Goal: Task Accomplishment & Management: Use online tool/utility

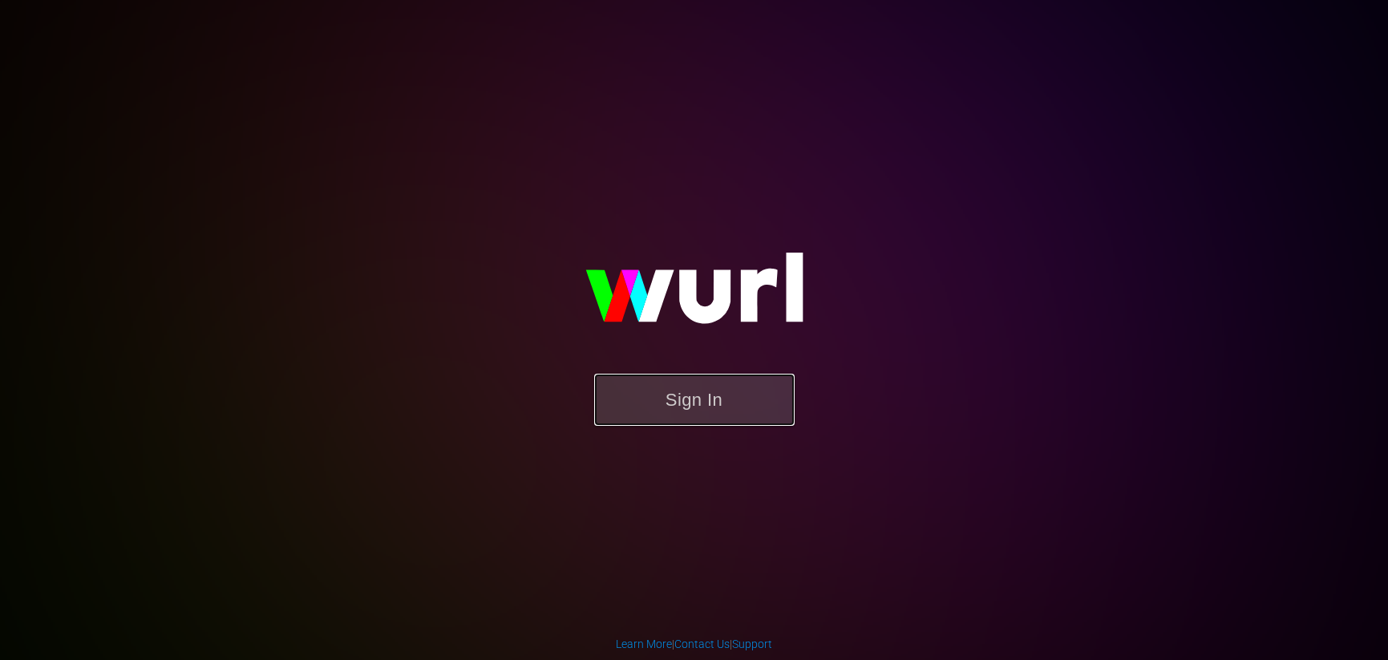
click at [694, 401] on button "Sign In" at bounding box center [694, 400] width 200 height 52
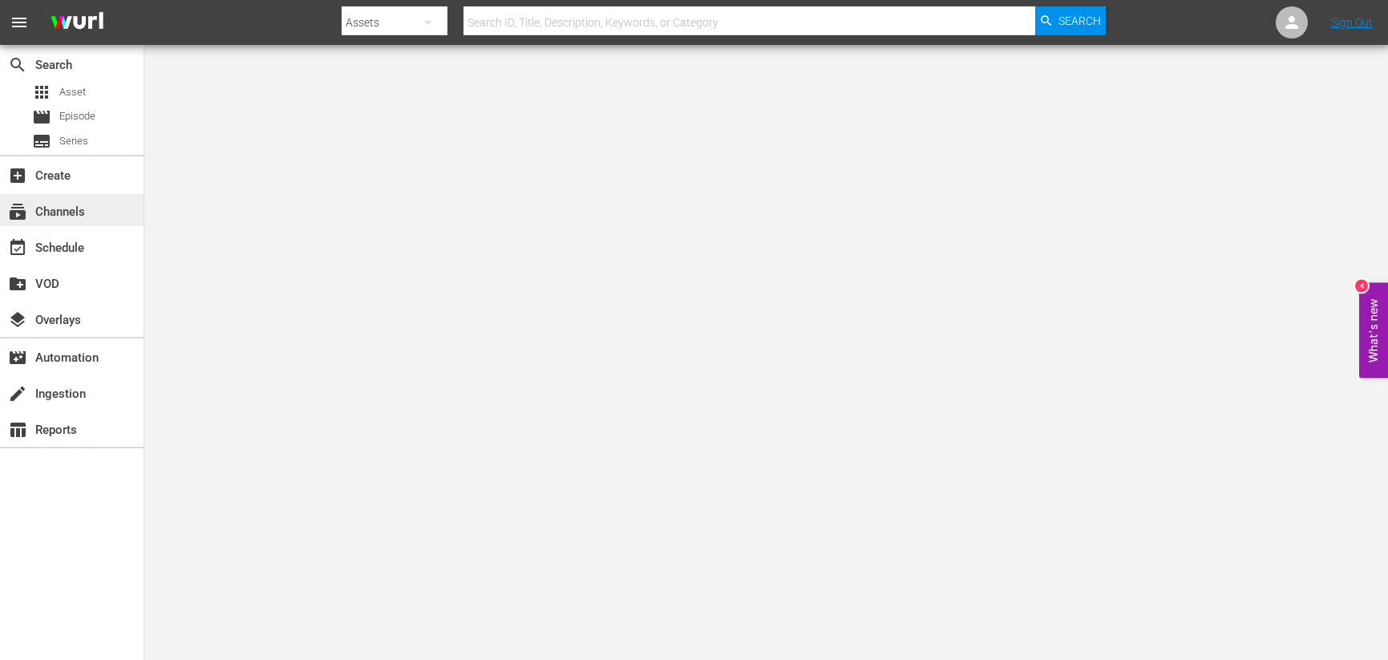
click at [67, 212] on div "subscriptions Channels" at bounding box center [45, 209] width 90 height 14
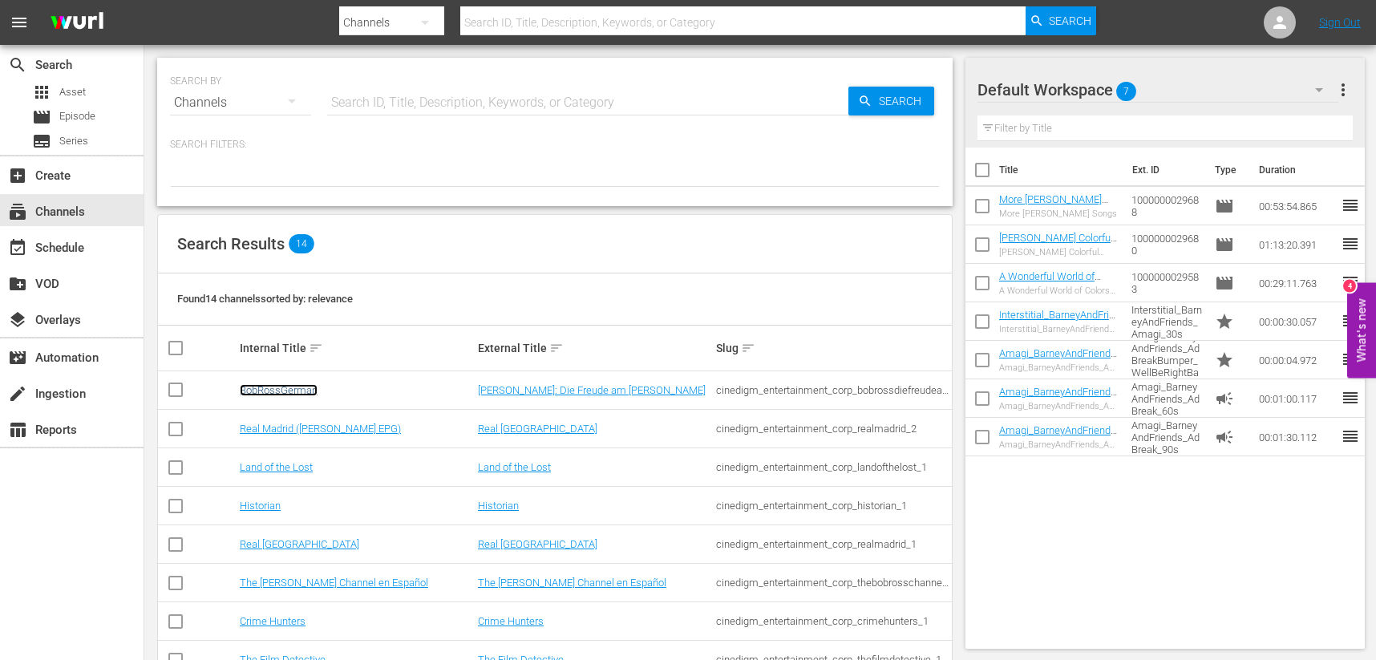
click at [282, 386] on link "BobRossGerman" at bounding box center [279, 390] width 78 height 12
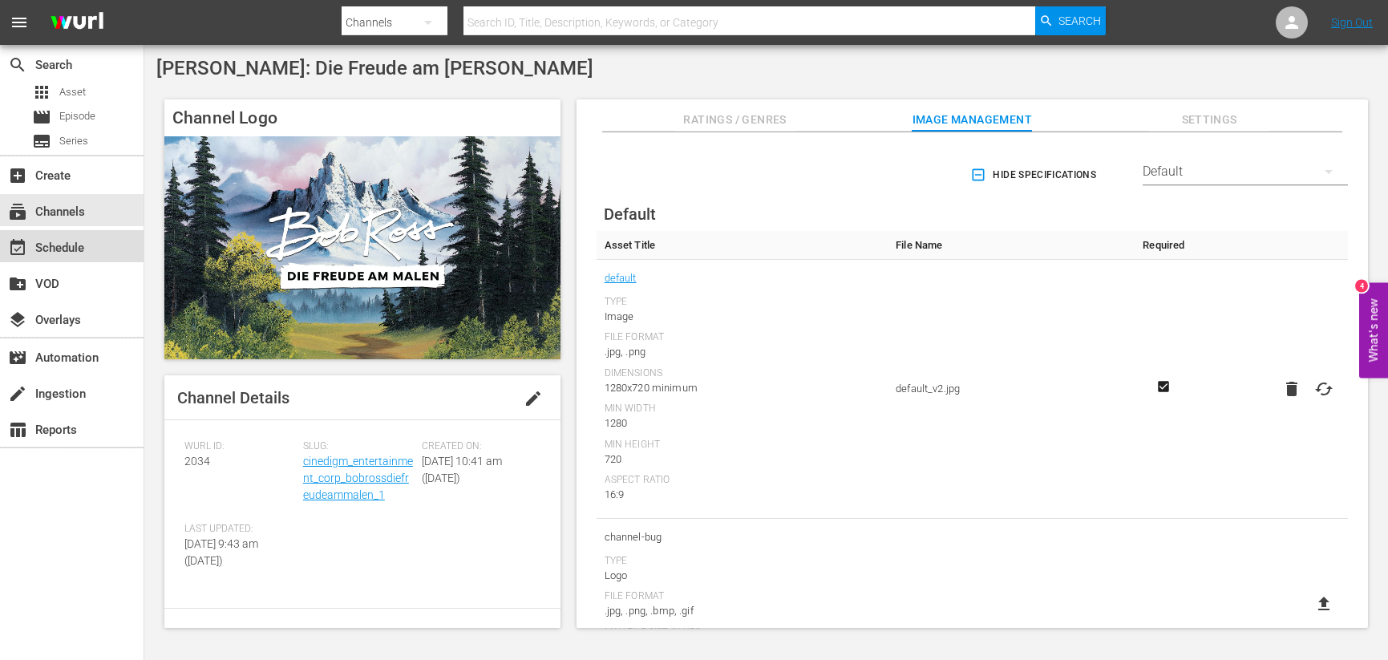
click at [68, 244] on div "event_available Schedule" at bounding box center [45, 245] width 90 height 14
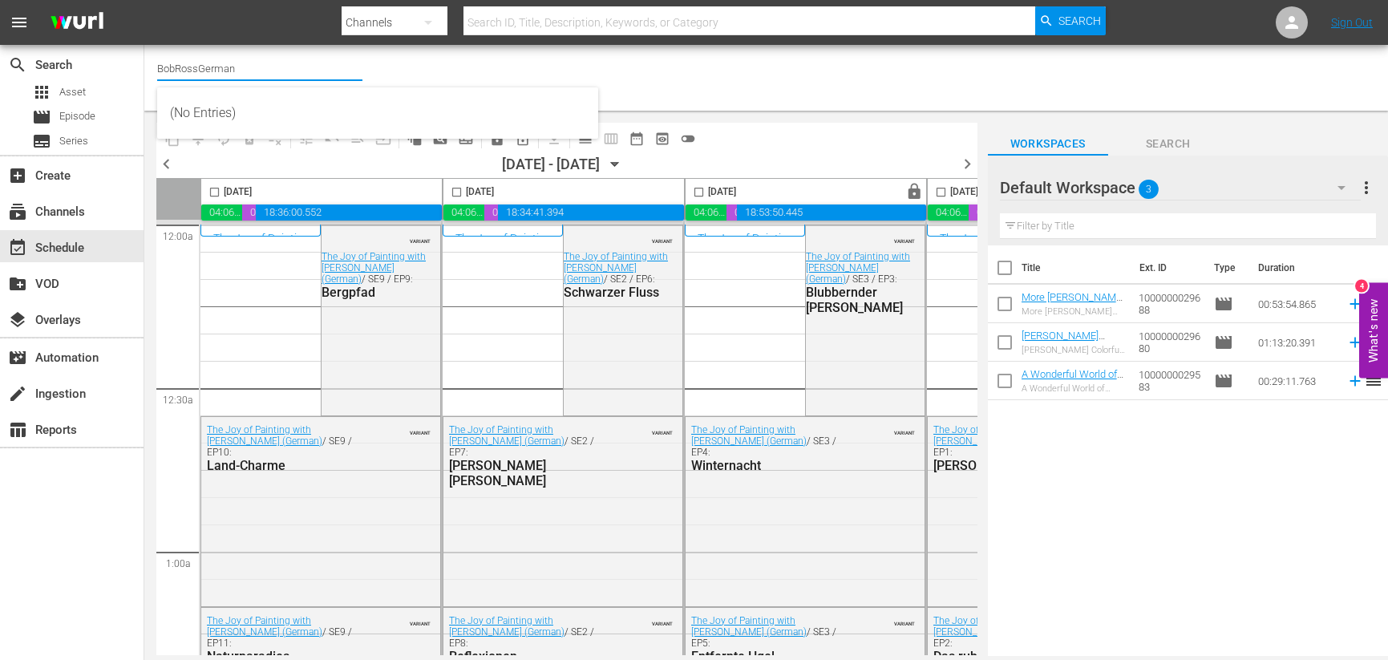
click at [278, 65] on input "BobRossGerman" at bounding box center [259, 68] width 205 height 38
click at [232, 65] on input "BobRossGerman" at bounding box center [259, 68] width 205 height 38
type input "screa"
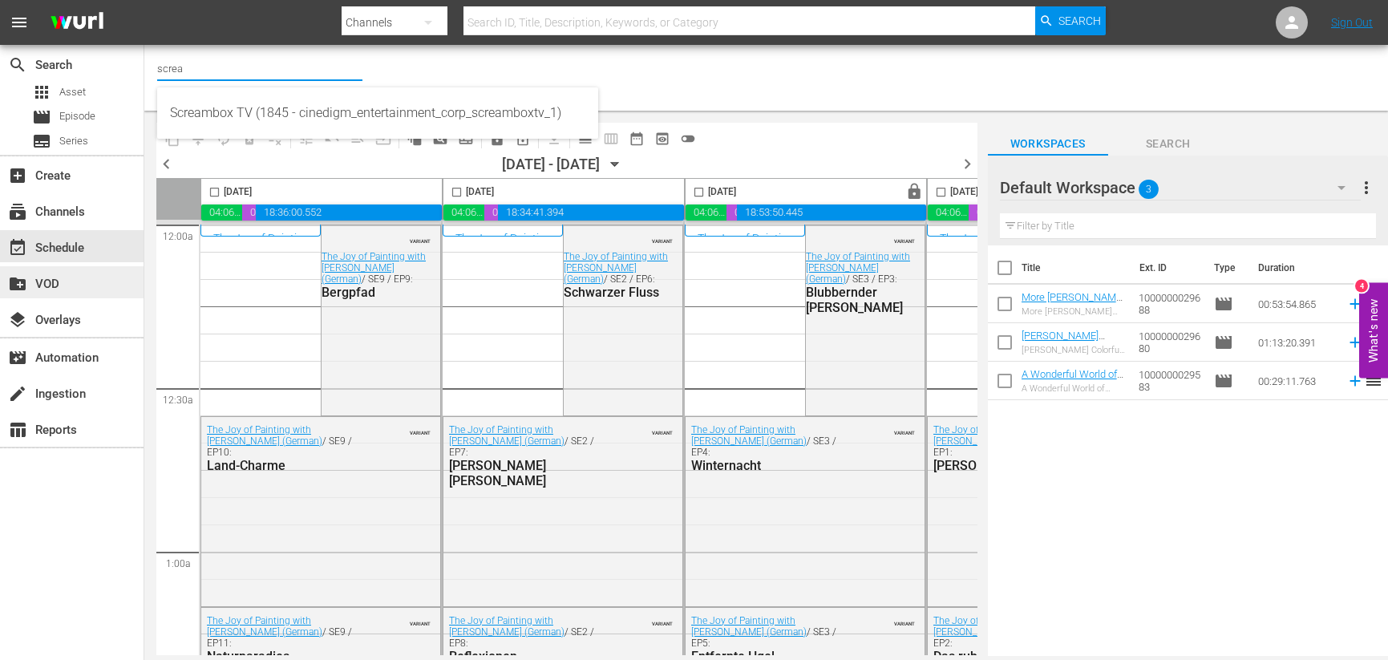
click at [204, 110] on div "Screambox TV (1845 - cinedigm_entertainment_corp_screamboxtv_1)" at bounding box center [377, 113] width 415 height 38
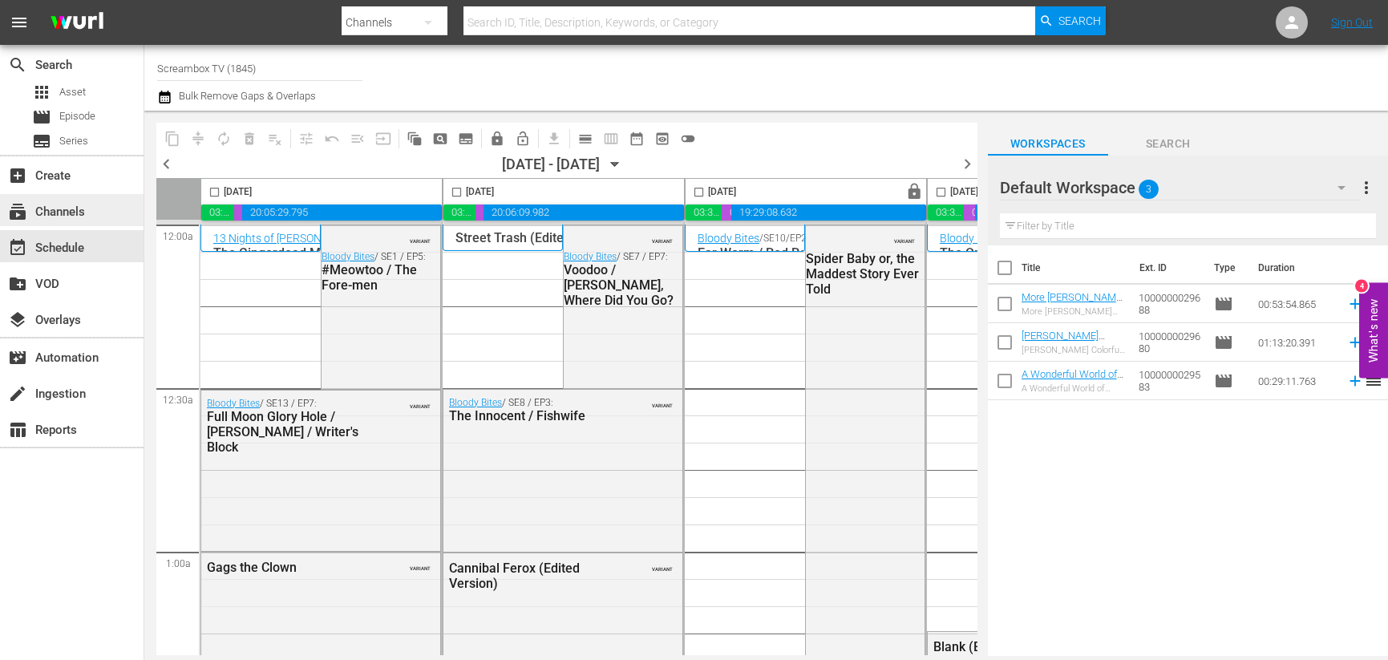
click at [67, 212] on div "subscriptions Channels" at bounding box center [45, 209] width 90 height 14
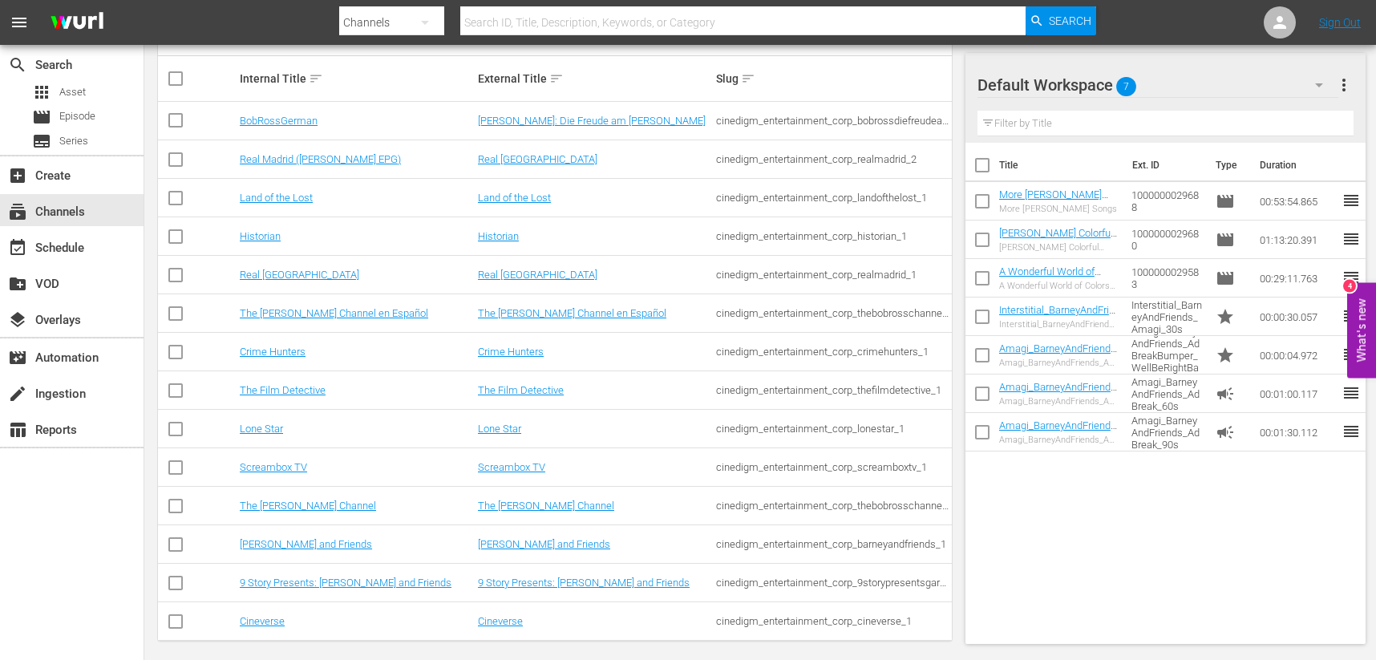
scroll to position [272, 0]
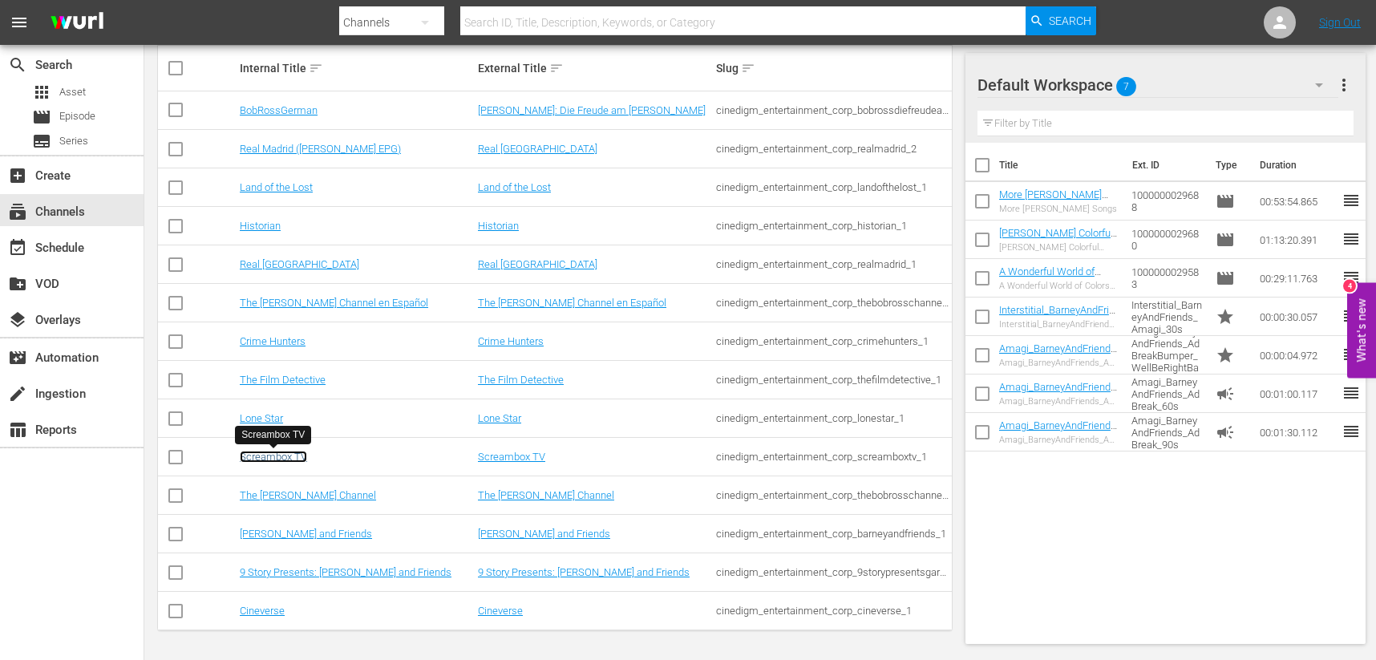
click at [282, 455] on link "Screambox TV" at bounding box center [273, 457] width 67 height 12
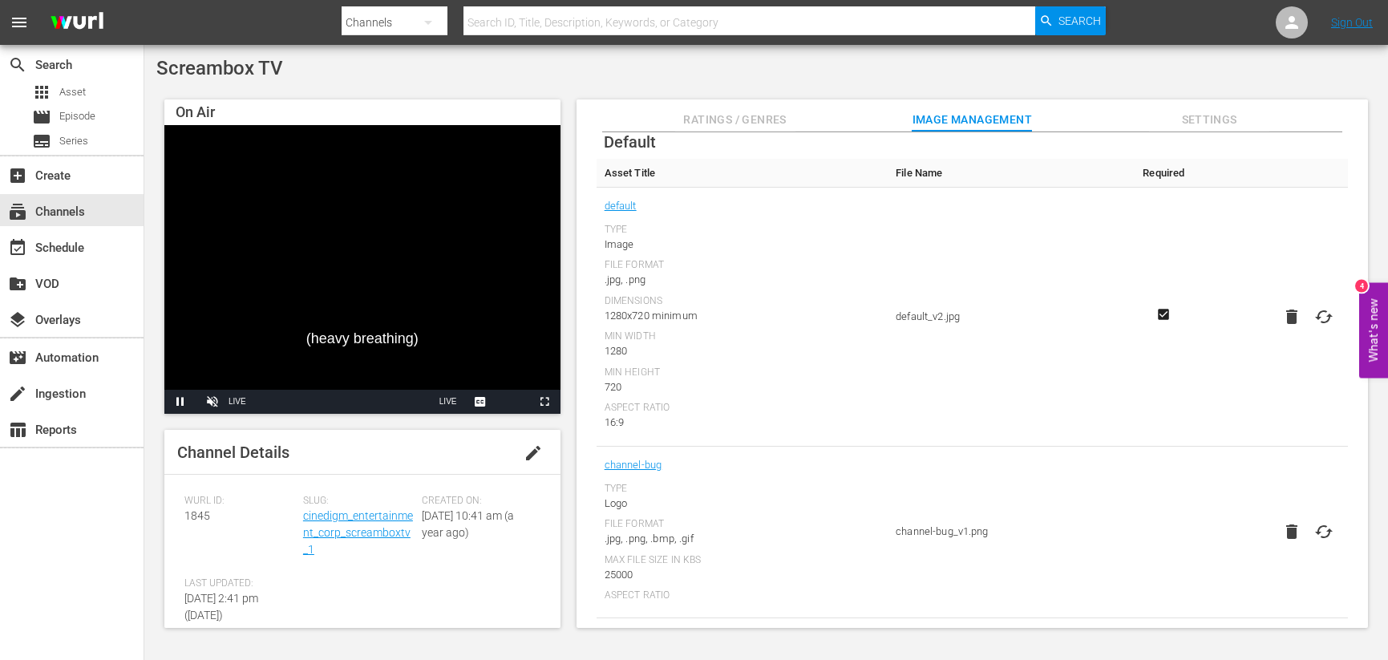
scroll to position [240, 0]
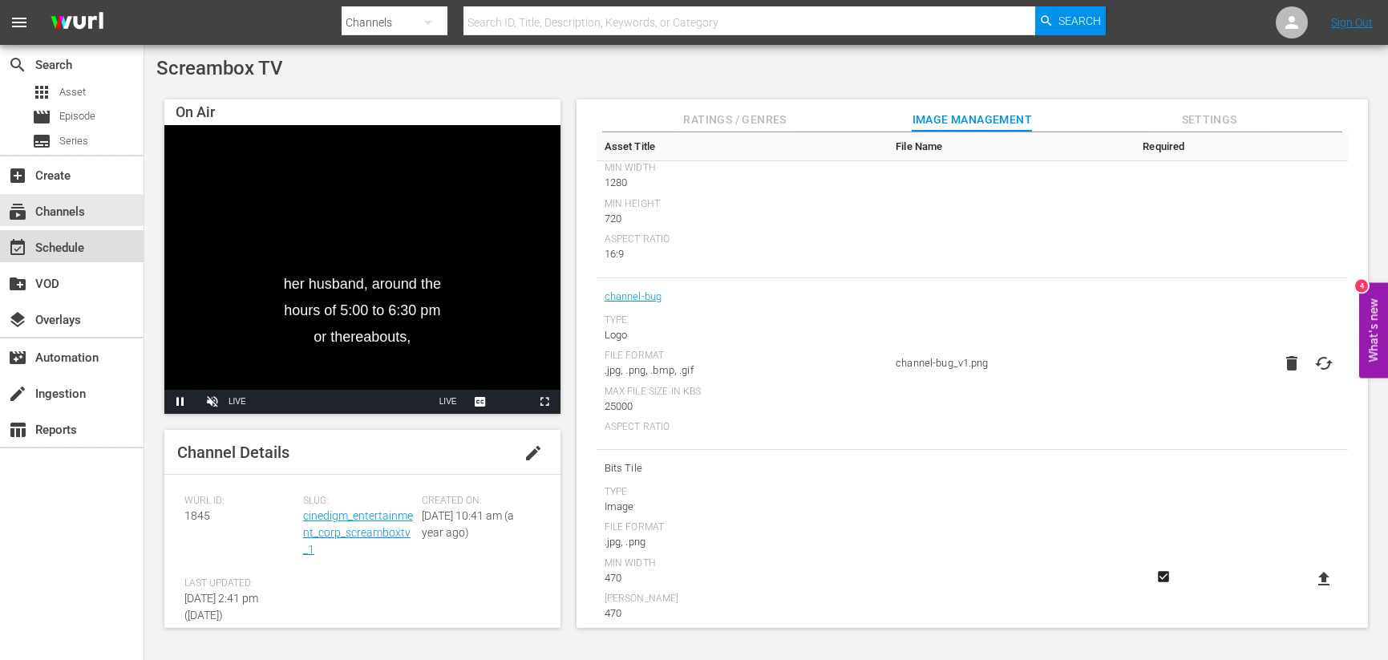
click at [82, 246] on div "event_available Schedule" at bounding box center [45, 245] width 90 height 14
